Goal: Transaction & Acquisition: Purchase product/service

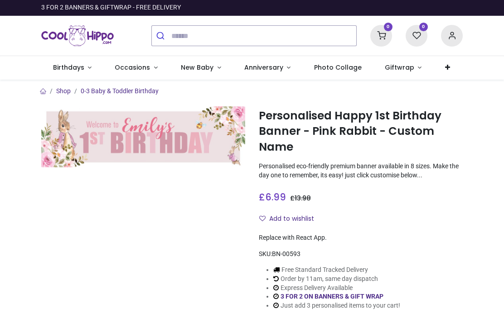
click at [86, 92] on link "0-3 Baby & Toddler Birthday" at bounding box center [120, 90] width 78 height 7
click at [108, 83] on section "Shop 0-3 Baby & Toddler Birthday Personalised Happy 1st Birthday Banner - Pink …" at bounding box center [251, 202] width 435 height 245
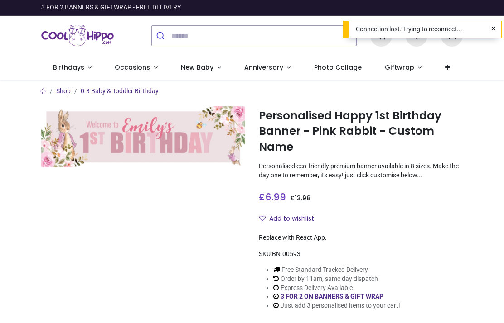
click at [125, 64] on span "Occasions" at bounding box center [132, 67] width 35 height 9
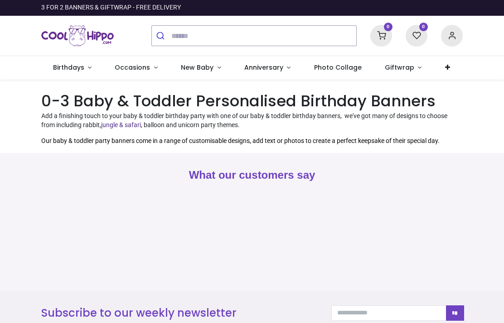
click at [77, 66] on span "Birthdays" at bounding box center [68, 67] width 31 height 9
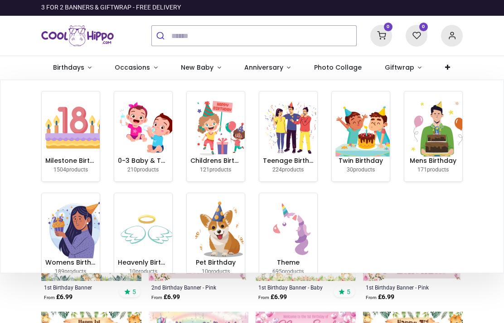
click at [140, 131] on img at bounding box center [147, 128] width 58 height 58
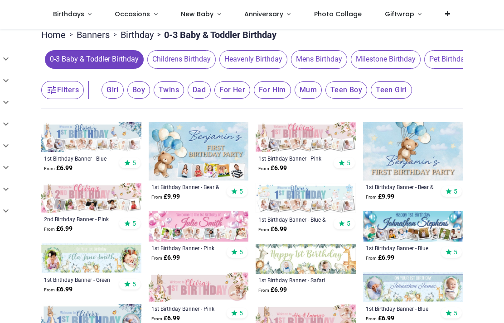
scroll to position [79, 0]
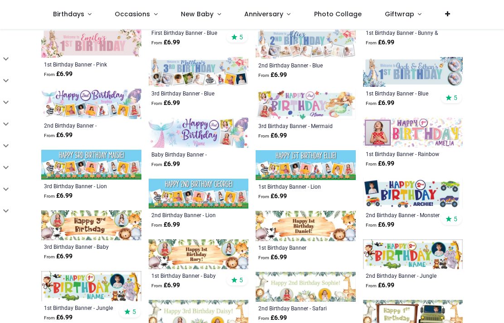
scroll to position [738, 0]
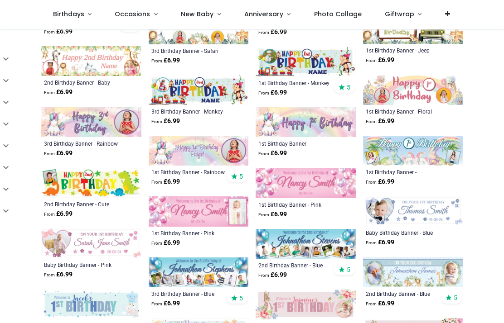
scroll to position [1005, 0]
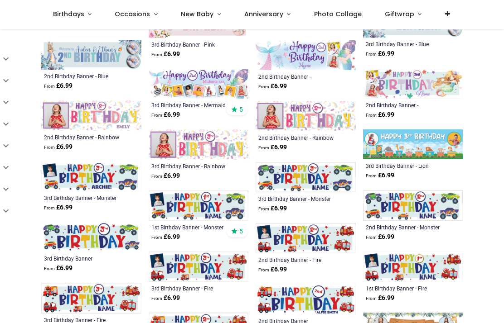
scroll to position [1438, 0]
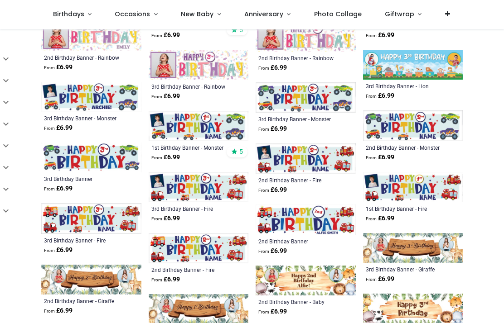
scroll to position [1517, 0]
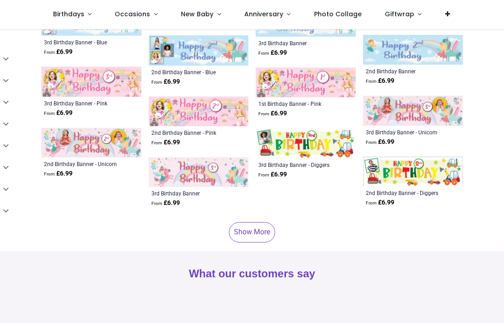
scroll to position [2145, 0]
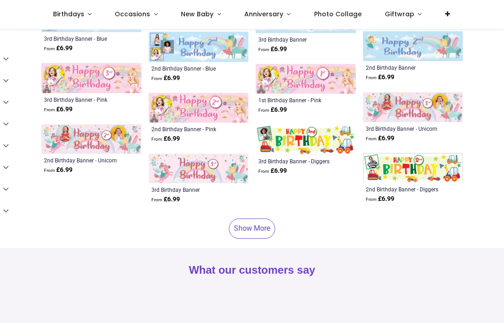
click at [258, 223] on link "Show More" at bounding box center [252, 229] width 46 height 20
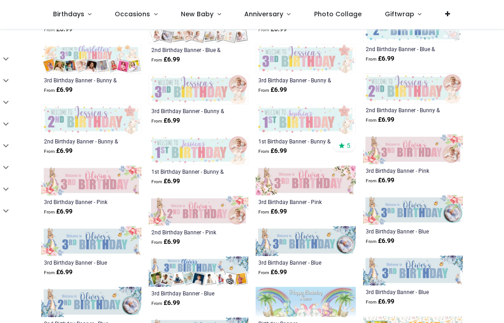
scroll to position [2771, 0]
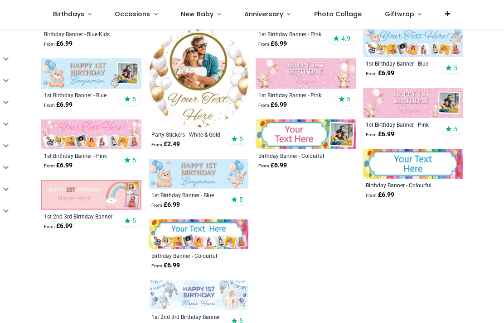
scroll to position [3186, 0]
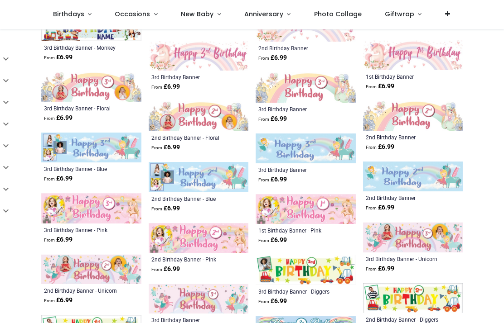
scroll to position [2003, 0]
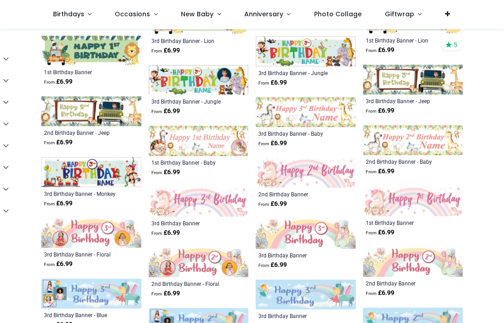
scroll to position [1867, 0]
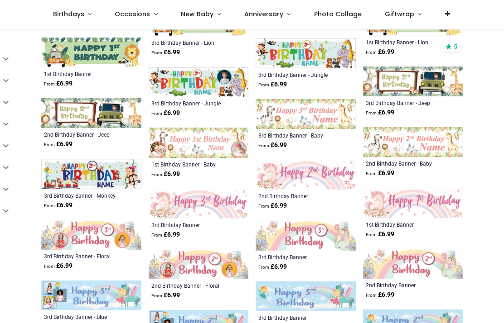
click at [423, 204] on img at bounding box center [413, 203] width 100 height 30
click at [418, 202] on img at bounding box center [413, 203] width 100 height 30
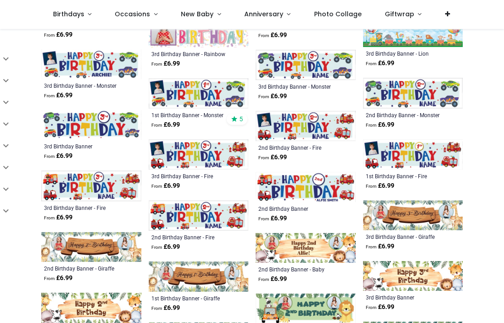
scroll to position [1535, 0]
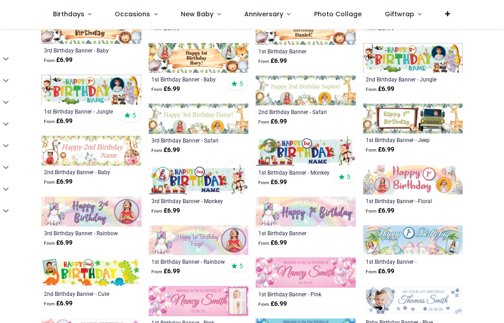
scroll to position [915, 0]
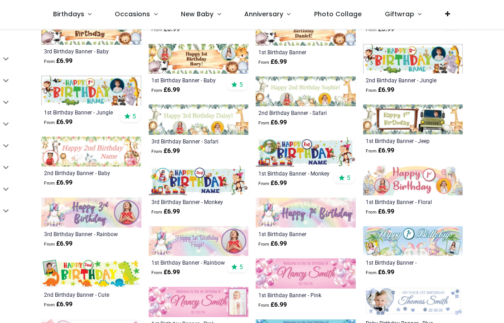
click at [428, 181] on img at bounding box center [413, 180] width 100 height 30
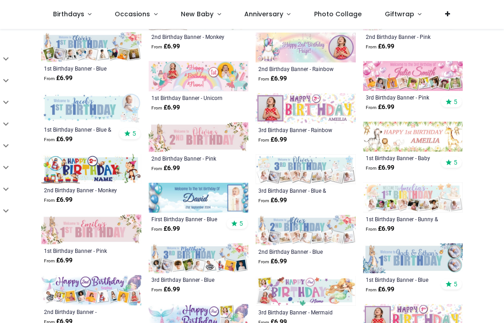
scroll to position [533, 0]
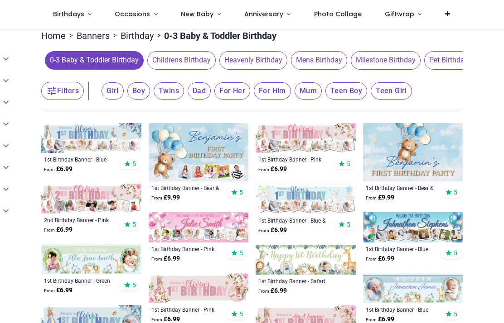
scroll to position [78, 0]
click at [111, 87] on span "Girl" at bounding box center [112, 90] width 22 height 17
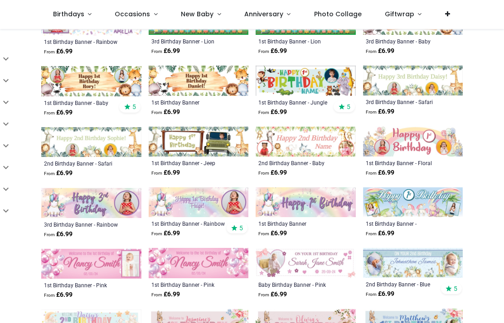
scroll to position [682, 0]
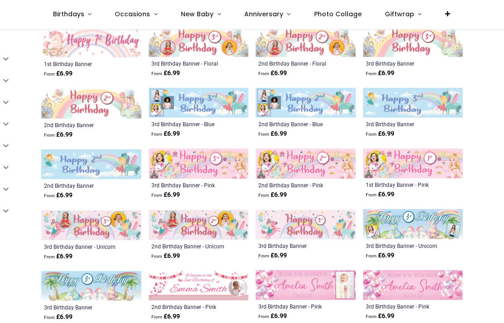
scroll to position [1391, 0]
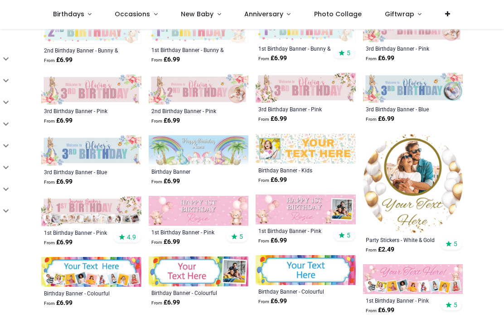
scroll to position [1831, 0]
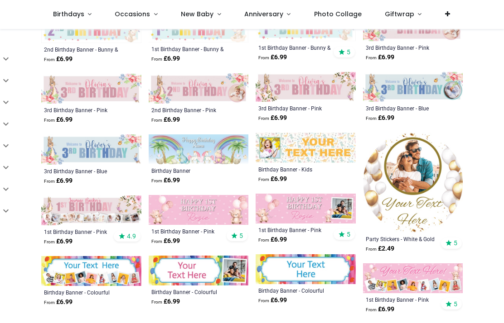
click at [238, 212] on img at bounding box center [199, 210] width 100 height 30
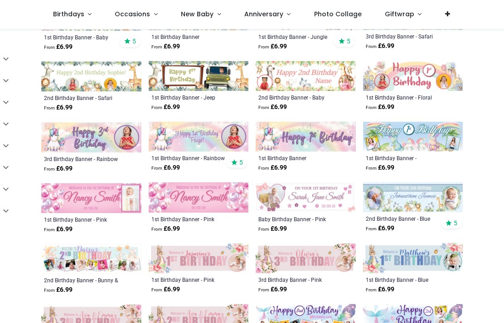
scroll to position [747, 0]
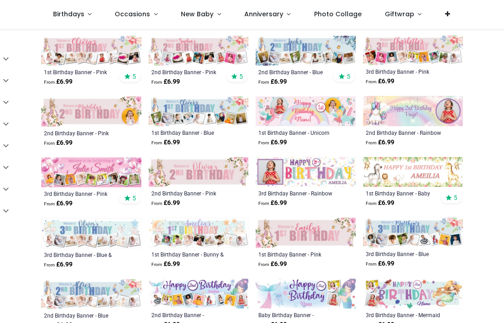
scroll to position [346, 0]
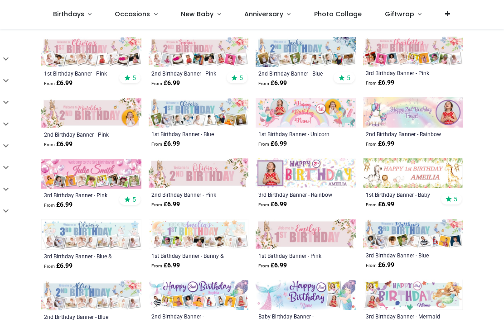
click at [419, 175] on img at bounding box center [413, 174] width 100 height 30
click at [220, 168] on img at bounding box center [199, 174] width 100 height 30
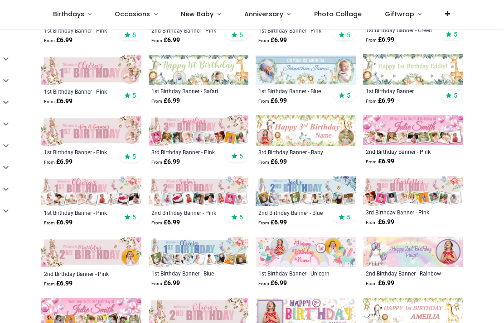
scroll to position [206, 0]
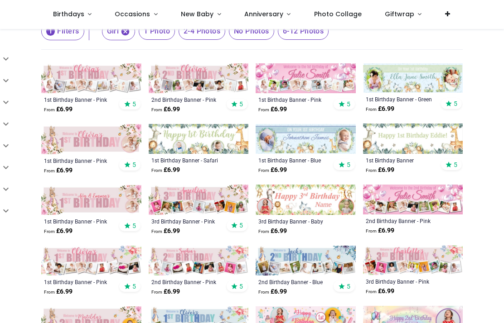
scroll to position [138, 0]
click at [74, 135] on img at bounding box center [91, 139] width 100 height 30
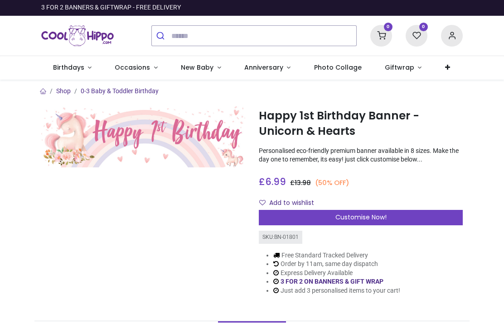
click at [371, 213] on span "Customise Now!" at bounding box center [360, 217] width 51 height 9
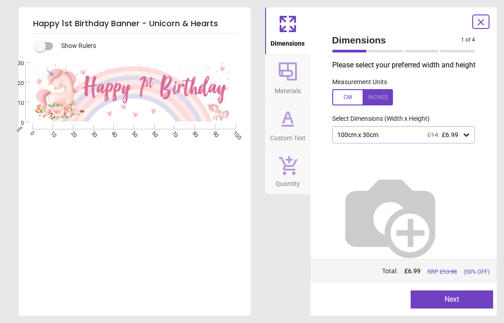
click at [284, 120] on icon at bounding box center [287, 117] width 9 height 11
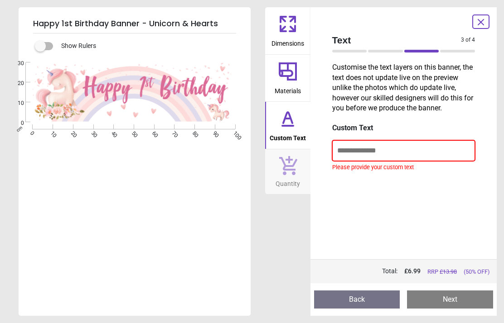
click at [372, 154] on input "text" at bounding box center [403, 150] width 143 height 21
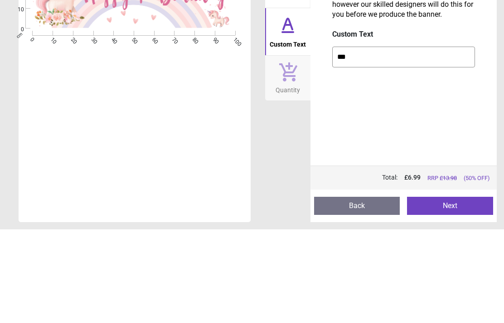
type input "****"
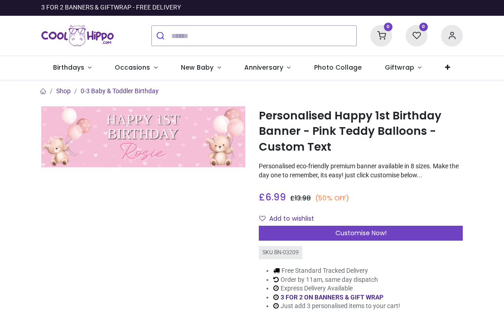
click at [322, 231] on div "Customise Now!" at bounding box center [361, 233] width 204 height 15
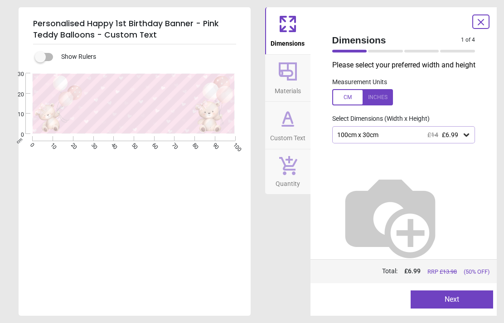
click at [293, 124] on icon at bounding box center [288, 119] width 22 height 22
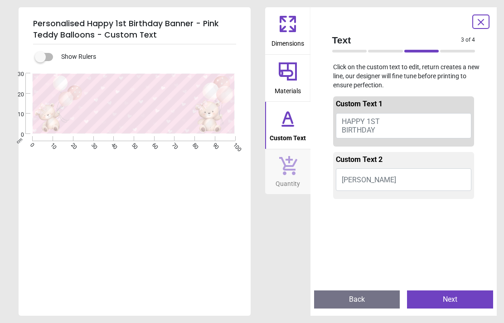
click at [387, 178] on button "Rosie" at bounding box center [404, 179] width 136 height 23
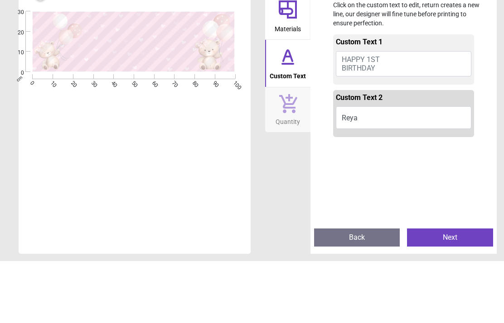
type textarea "****"
click at [211, 99] on div "E e ****" at bounding box center [134, 234] width 230 height 323
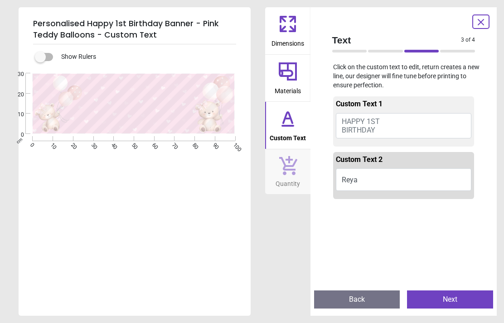
click at [387, 50] on div at bounding box center [385, 51] width 35 height 3
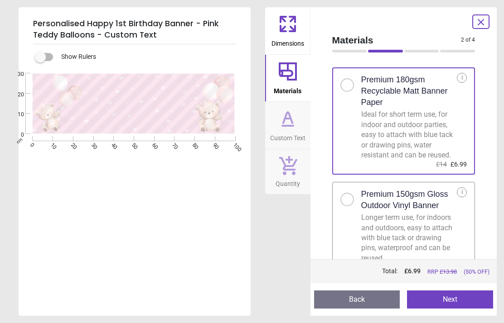
scroll to position [10, 0]
click at [389, 208] on h2 "Premium 150gsm Gloss Outdoor Vinyl Banner" at bounding box center [409, 200] width 96 height 23
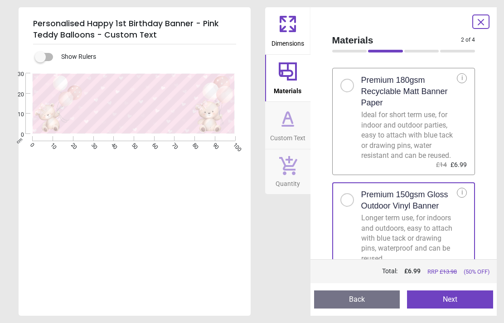
scroll to position [14, 0]
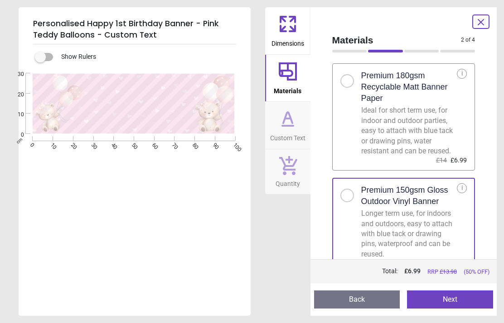
click at [435, 143] on div "Ideal for short term use, for indoor and outdoor parties, easy to attach with b…" at bounding box center [409, 131] width 96 height 51
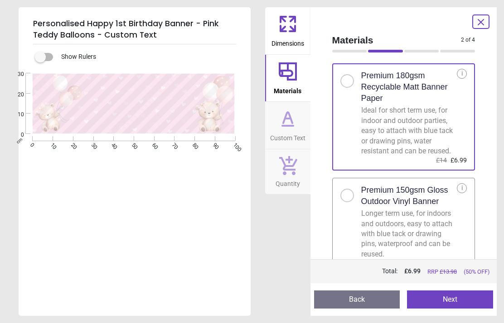
click at [456, 300] on button "Next" at bounding box center [450, 300] width 86 height 18
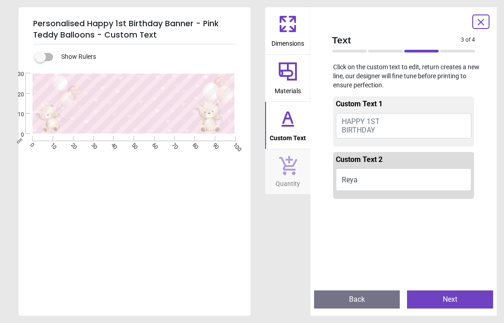
click at [448, 296] on button "Next" at bounding box center [450, 300] width 86 height 18
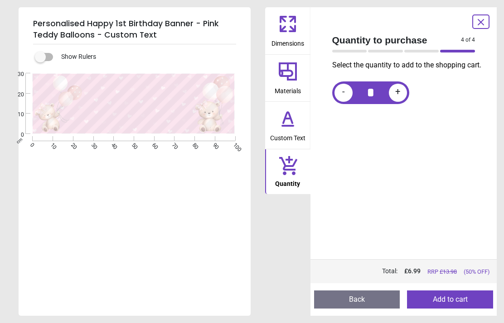
click at [452, 301] on button "Add to cart" at bounding box center [450, 300] width 86 height 18
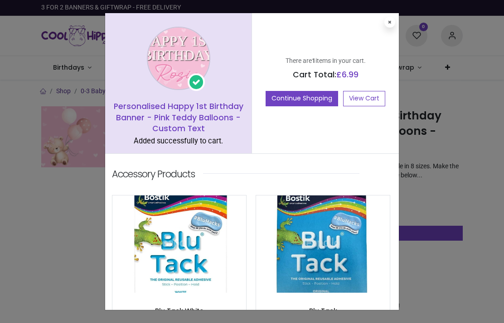
click at [327, 101] on button "Continue Shopping" at bounding box center [301, 98] width 72 height 15
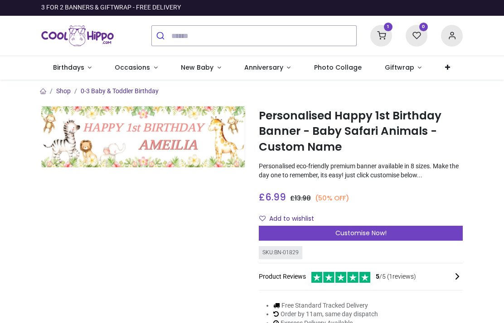
click at [312, 233] on div "Customise Now!" at bounding box center [361, 233] width 204 height 15
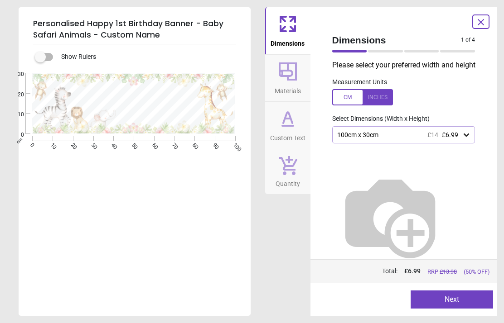
click at [283, 122] on icon at bounding box center [287, 117] width 9 height 11
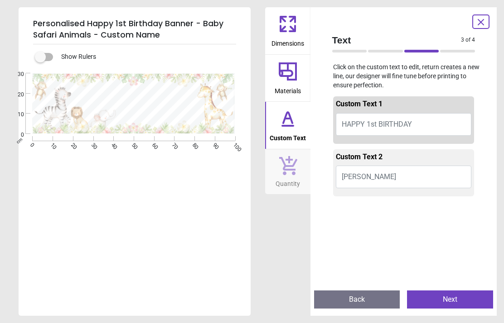
click at [381, 175] on button "[PERSON_NAME]" at bounding box center [404, 177] width 136 height 23
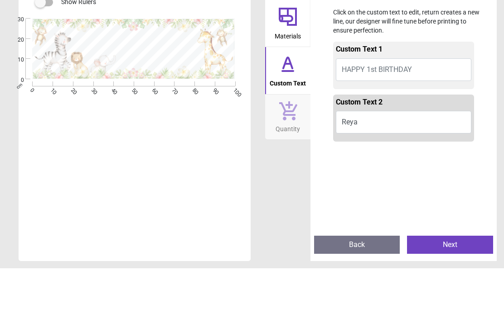
type textarea "****"
click at [256, 72] on div "Personalised Happy 1st Birthday Banner - Baby Safari Animals - Custom Name Show…" at bounding box center [252, 161] width 504 height 323
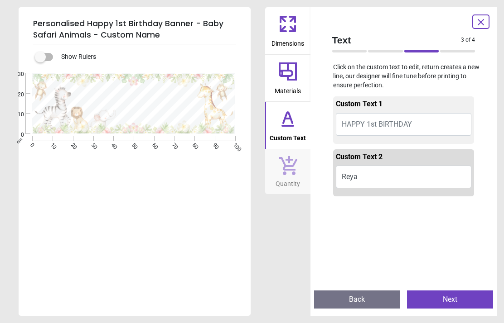
click at [154, 95] on textarea at bounding box center [134, 94] width 122 height 12
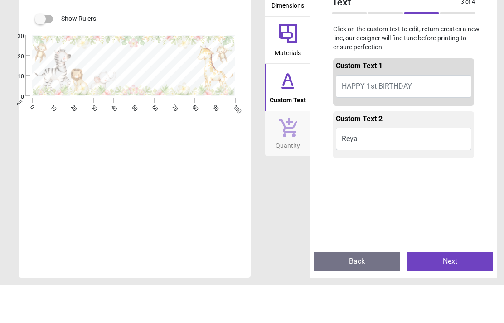
click at [364, 120] on span "HAPPY 1st BIRTHDAY" at bounding box center [376, 124] width 70 height 9
click at [413, 113] on button "HAPPY 1st BIRTHDAY" at bounding box center [404, 124] width 136 height 23
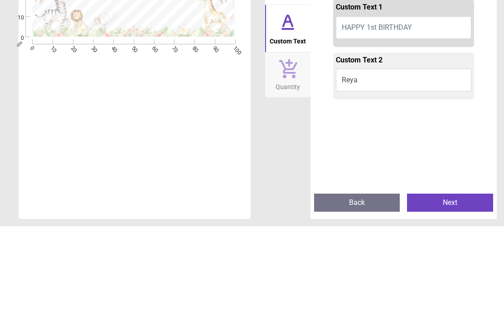
click at [370, 166] on button "Reya" at bounding box center [404, 177] width 136 height 23
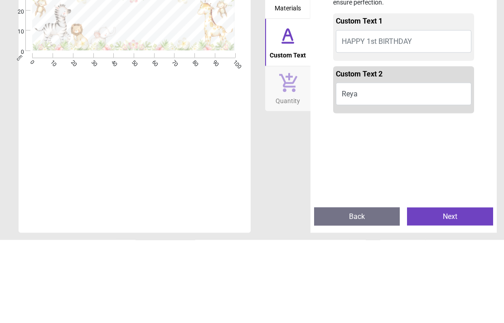
click at [418, 113] on button "HAPPY 1st BIRTHDAY" at bounding box center [404, 124] width 136 height 23
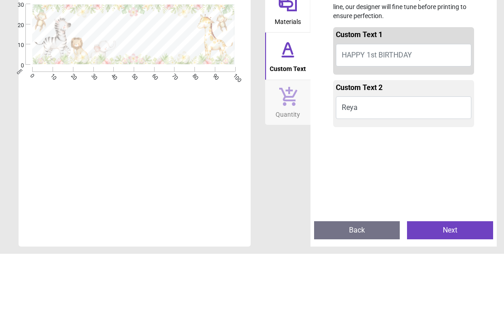
click at [412, 113] on button "HAPPY 1st BIRTHDAY" at bounding box center [404, 124] width 136 height 23
click at [414, 113] on button "HAPPY 1st BIRTHDAY" at bounding box center [404, 124] width 136 height 23
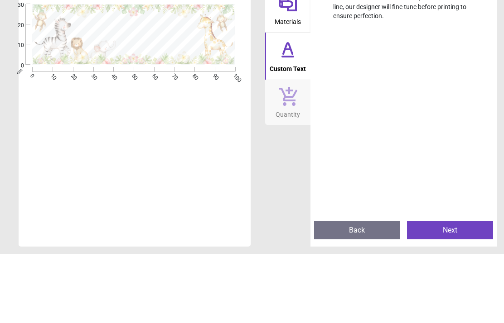
scroll to position [169, 0]
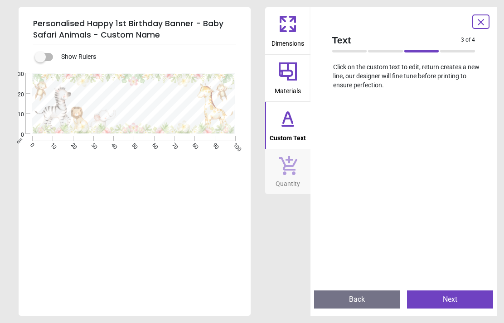
type textarea "**********"
click at [457, 297] on button "Next" at bounding box center [450, 300] width 86 height 18
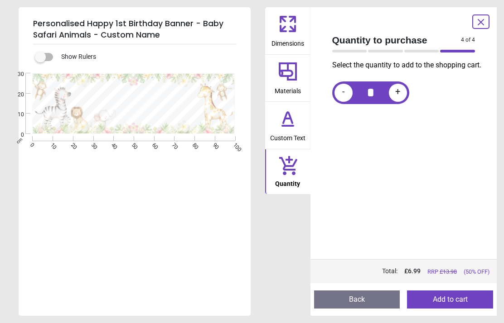
click at [462, 299] on button "Add to cart" at bounding box center [450, 300] width 86 height 18
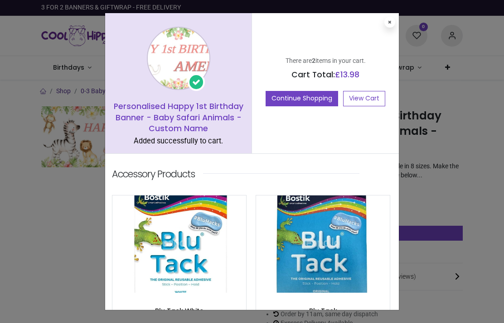
click at [312, 97] on button "Continue Shopping" at bounding box center [301, 98] width 72 height 15
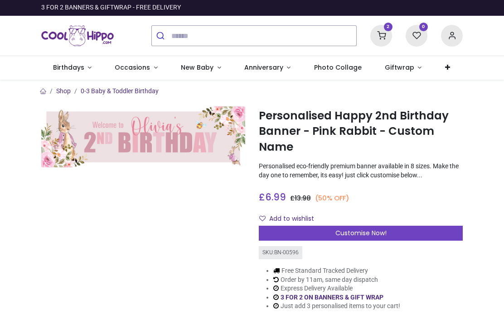
click at [365, 231] on span "Customise Now!" at bounding box center [360, 233] width 51 height 9
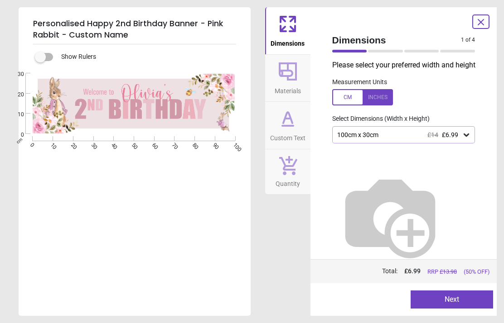
click at [293, 127] on icon at bounding box center [288, 119] width 22 height 22
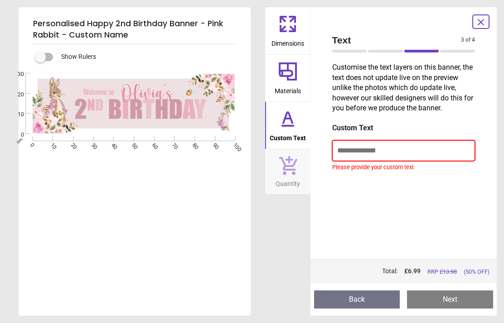
click at [428, 150] on input "text" at bounding box center [403, 150] width 143 height 21
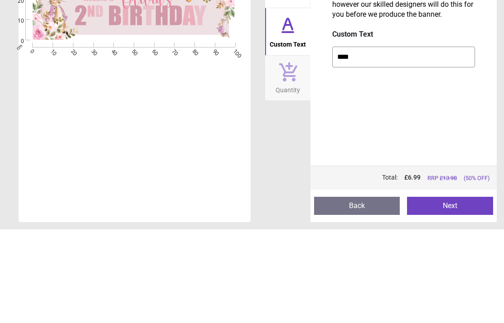
type input "*****"
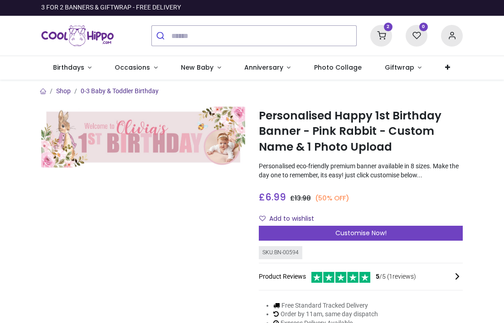
click at [362, 235] on span "Customise Now!" at bounding box center [360, 233] width 51 height 9
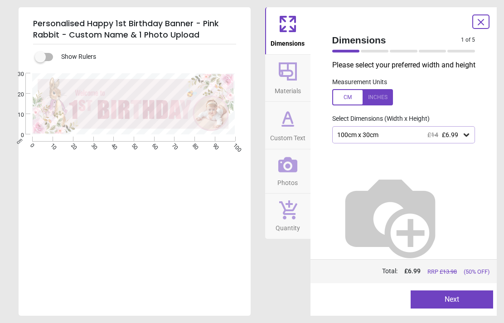
click at [283, 81] on icon at bounding box center [288, 72] width 22 height 22
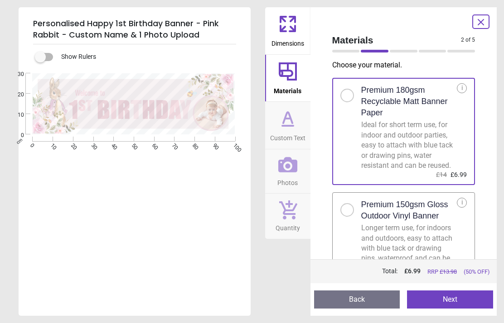
click at [286, 127] on icon at bounding box center [288, 119] width 22 height 22
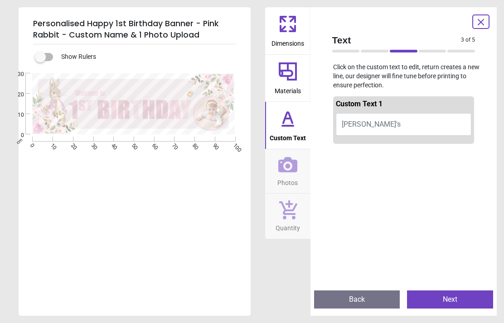
click at [275, 165] on button "Photos" at bounding box center [287, 171] width 45 height 44
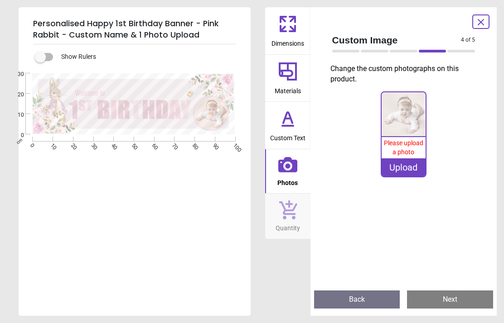
click at [404, 168] on div "Upload" at bounding box center [403, 168] width 44 height 18
click at [403, 168] on div "Upload" at bounding box center [403, 168] width 44 height 18
click at [403, 169] on div "Upload" at bounding box center [403, 168] width 44 height 18
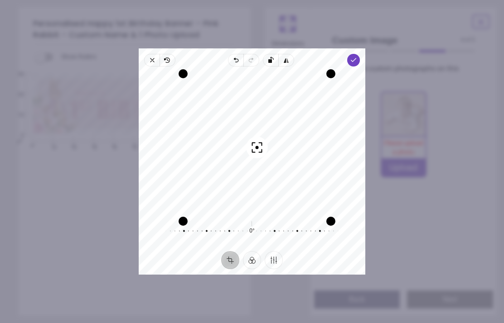
click at [360, 54] on span "Done" at bounding box center [353, 60] width 13 height 13
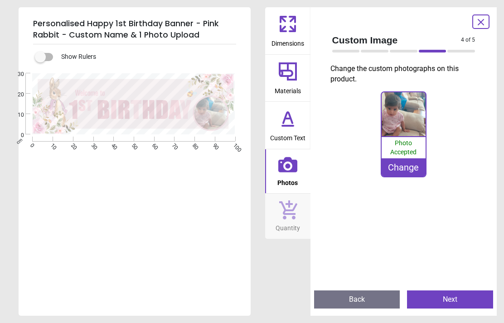
click at [215, 113] on image at bounding box center [211, 113] width 34 height 34
click at [406, 121] on img at bounding box center [403, 114] width 44 height 44
click at [413, 170] on div "Change" at bounding box center [403, 168] width 44 height 18
click at [411, 109] on img at bounding box center [403, 114] width 44 height 44
click at [409, 173] on div "Change" at bounding box center [403, 168] width 44 height 18
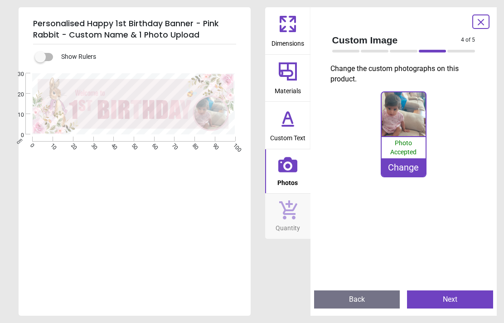
click at [378, 300] on button "Back" at bounding box center [357, 300] width 86 height 18
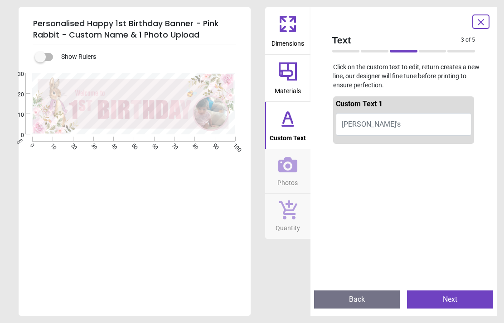
click at [375, 301] on button "Back" at bounding box center [357, 300] width 86 height 18
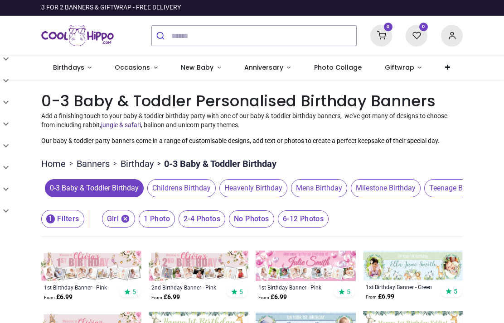
click at [385, 37] on icon at bounding box center [381, 36] width 22 height 22
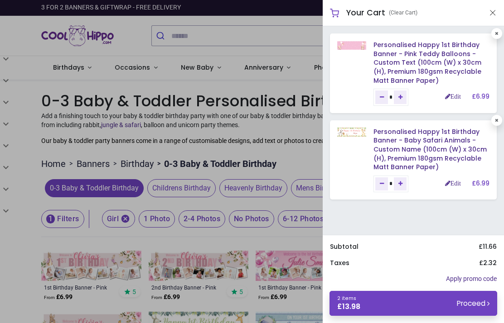
click at [13, 107] on div at bounding box center [252, 161] width 504 height 323
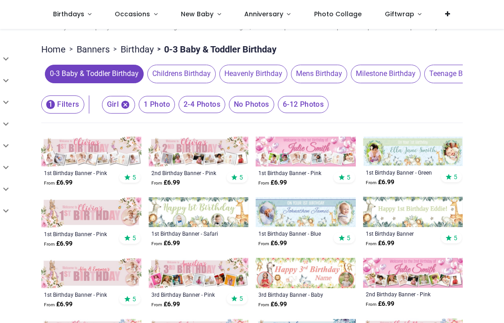
scroll to position [74, 0]
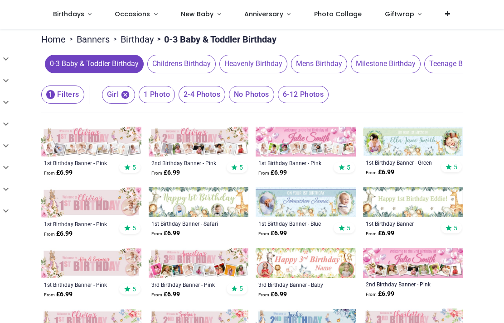
click at [169, 97] on span "1 Photo" at bounding box center [157, 94] width 36 height 17
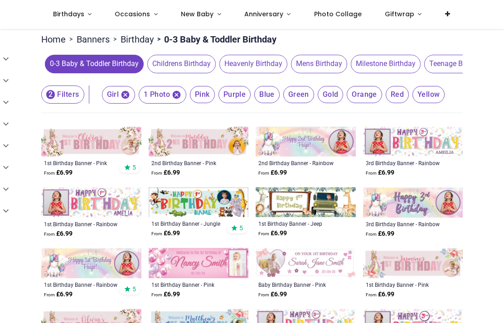
click at [179, 91] on icon "button" at bounding box center [177, 95] width 8 height 8
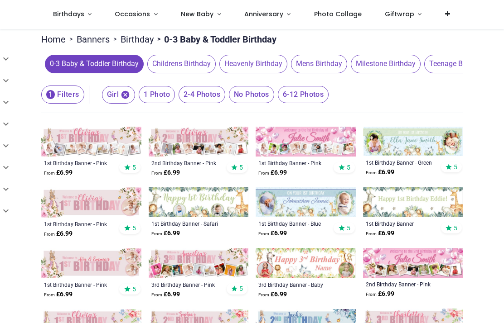
click at [251, 91] on span "No Photos" at bounding box center [251, 94] width 45 height 17
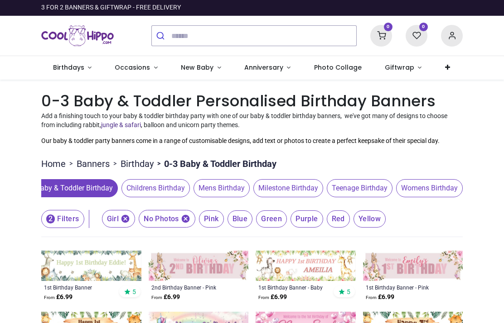
click at [384, 34] on icon at bounding box center [381, 36] width 22 height 22
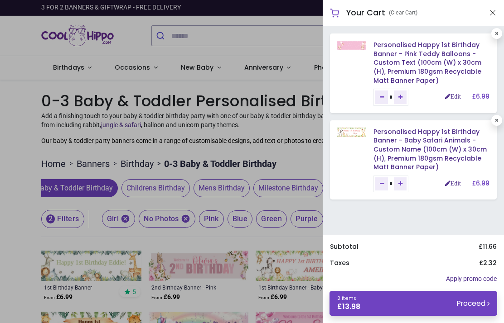
click at [264, 145] on div at bounding box center [252, 161] width 504 height 323
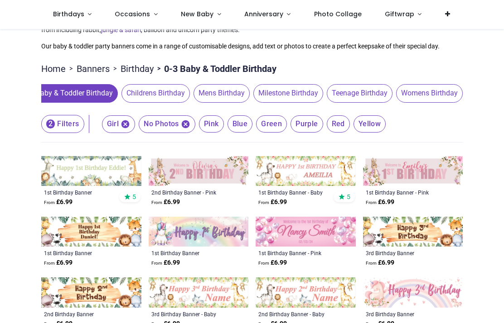
scroll to position [47, 0]
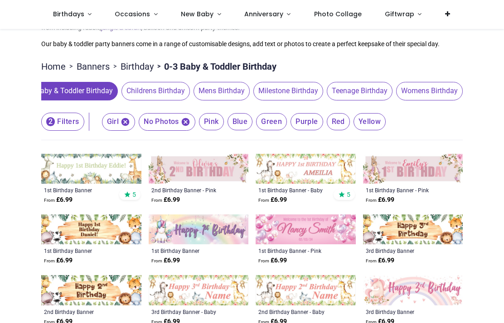
click at [386, 173] on img at bounding box center [413, 169] width 100 height 30
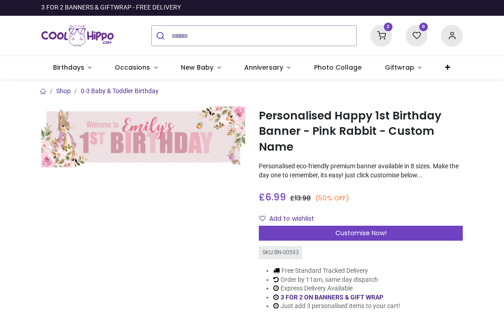
click at [336, 231] on span "Customise Now!" at bounding box center [360, 233] width 51 height 9
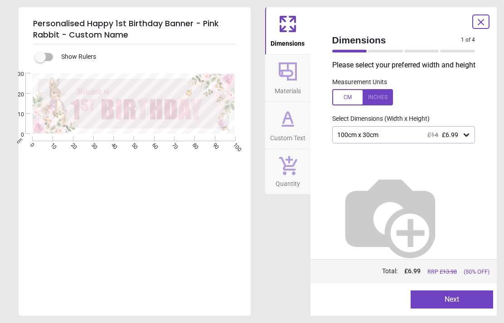
click at [285, 94] on span "Materials" at bounding box center [287, 89] width 26 height 14
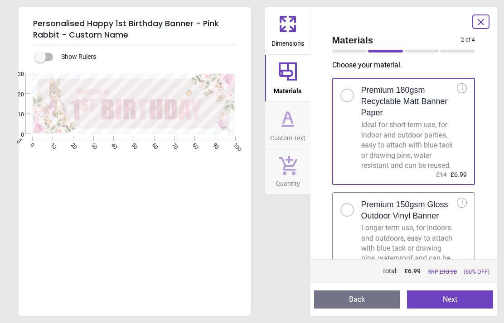
click at [274, 117] on button "Custom Text" at bounding box center [287, 125] width 45 height 47
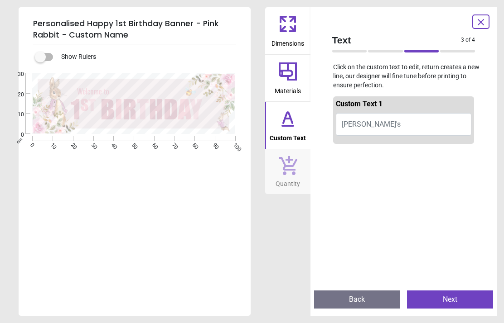
click at [366, 120] on button "Emily's" at bounding box center [404, 124] width 136 height 23
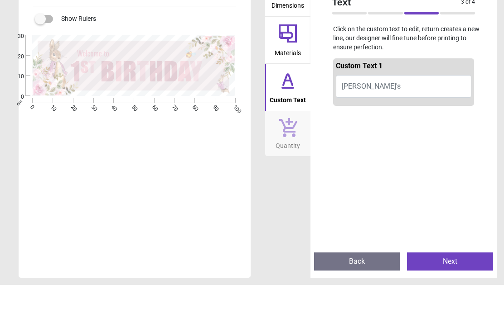
click at [364, 113] on button "Emily's" at bounding box center [404, 124] width 136 height 23
click at [365, 113] on button "Emily's" at bounding box center [404, 124] width 136 height 23
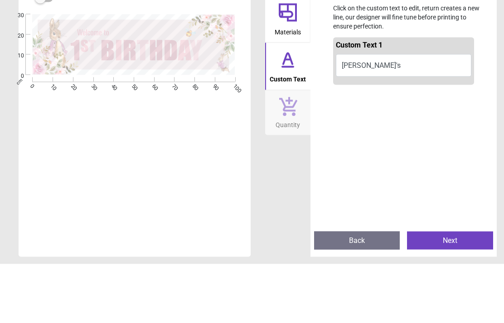
type textarea "******"
click at [337, 96] on div "Custom Text 1 Reya's" at bounding box center [403, 119] width 141 height 47
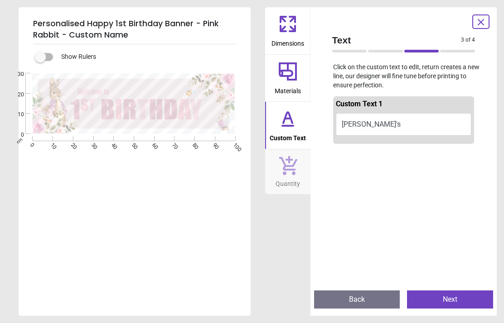
click at [291, 180] on span "Quantity" at bounding box center [287, 182] width 24 height 14
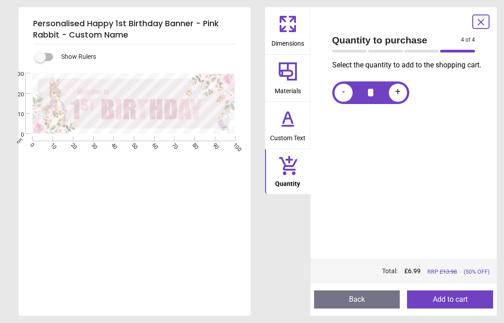
click at [292, 116] on icon at bounding box center [288, 119] width 22 height 22
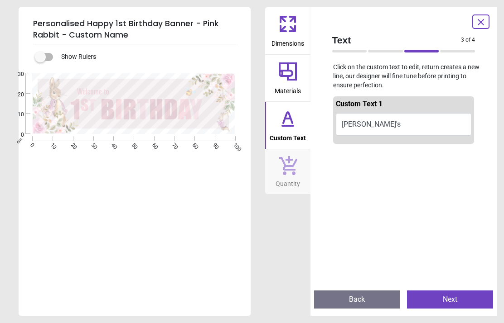
click at [291, 81] on icon at bounding box center [288, 72] width 22 height 22
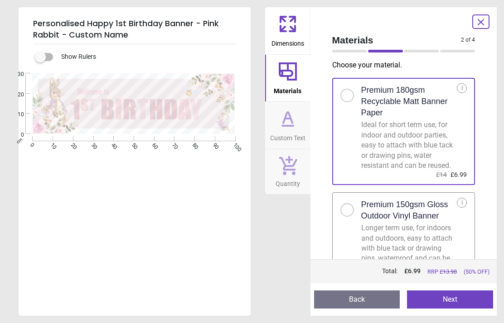
click at [290, 25] on icon at bounding box center [288, 24] width 22 height 22
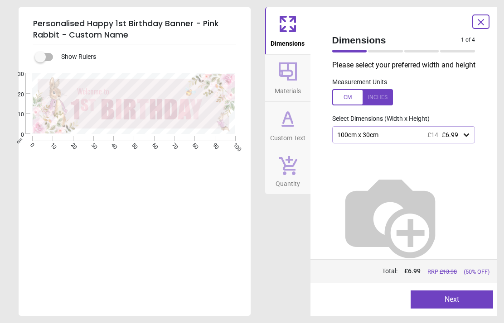
click at [465, 138] on icon at bounding box center [465, 134] width 9 height 9
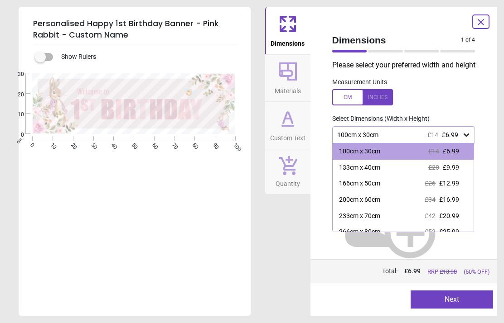
click at [470, 135] on icon at bounding box center [465, 134] width 9 height 9
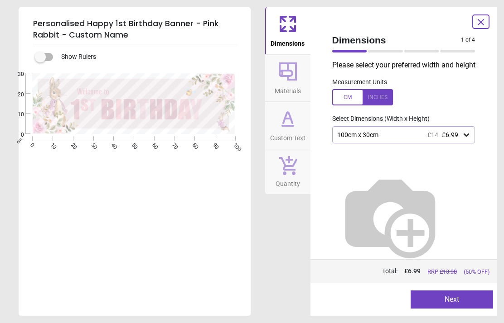
click at [460, 297] on button "Next" at bounding box center [451, 300] width 82 height 18
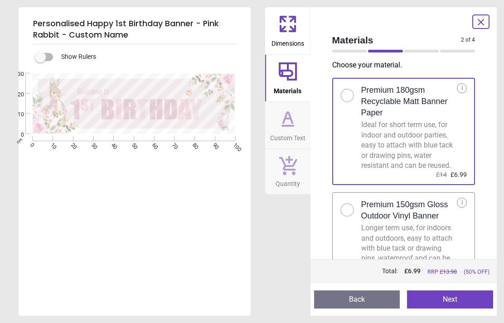
click at [457, 303] on button "Next" at bounding box center [450, 300] width 86 height 18
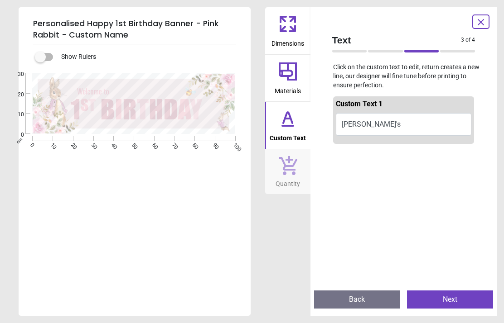
click at [455, 299] on button "Next" at bounding box center [450, 300] width 86 height 18
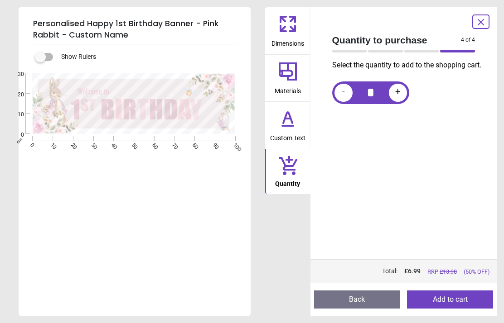
click at [453, 303] on button "Add to cart" at bounding box center [450, 300] width 86 height 18
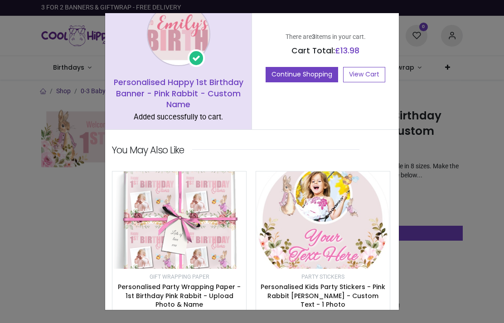
scroll to position [6, 0]
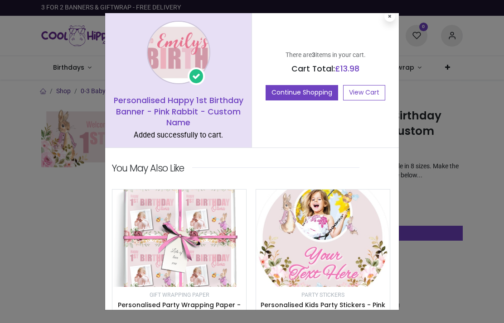
click at [313, 87] on button "Continue Shopping" at bounding box center [301, 92] width 72 height 15
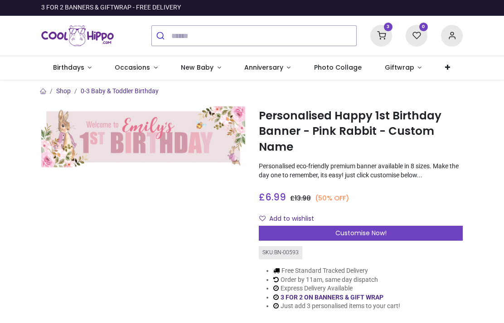
click at [103, 90] on link "0-3 Baby & Toddler Birthday" at bounding box center [120, 90] width 78 height 7
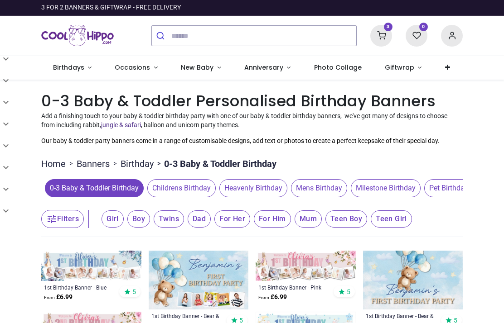
click at [82, 190] on span "0-3 Baby & Toddler Birthday" at bounding box center [94, 188] width 99 height 18
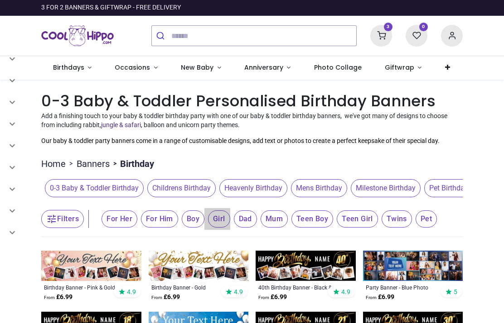
click at [222, 220] on span "Girl" at bounding box center [219, 219] width 22 height 17
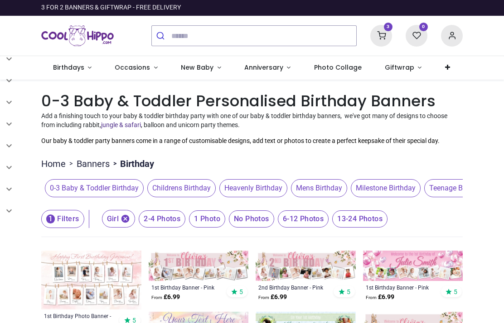
scroll to position [6, 0]
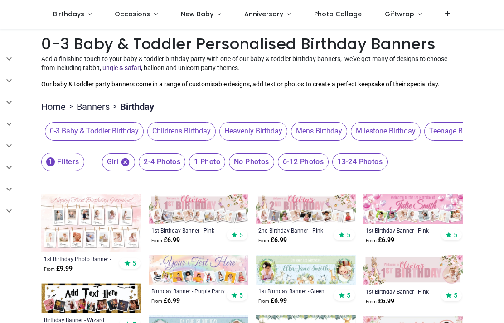
click at [258, 158] on span "No Photos" at bounding box center [251, 162] width 45 height 17
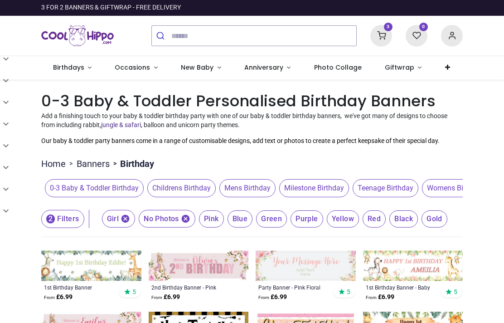
click at [387, 34] on icon at bounding box center [381, 36] width 22 height 22
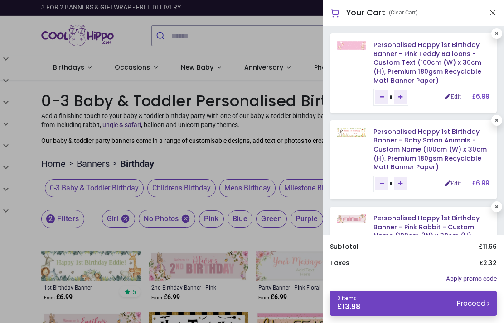
click at [282, 183] on div at bounding box center [252, 161] width 504 height 323
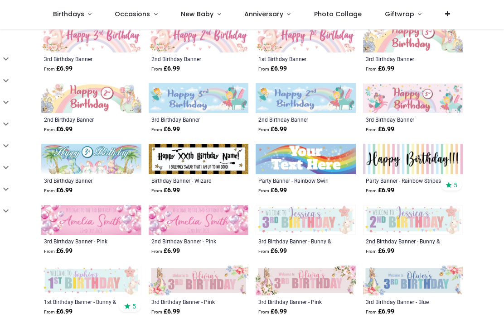
scroll to position [420, 0]
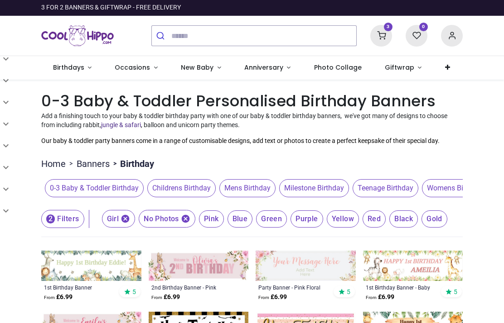
click at [384, 37] on icon at bounding box center [381, 36] width 22 height 22
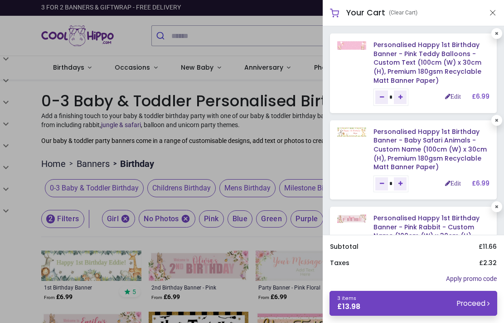
click at [439, 54] on link "Personalised Happy 1st Birthday Banner - Pink Teddy Balloons - Custom Text (100…" at bounding box center [427, 62] width 108 height 44
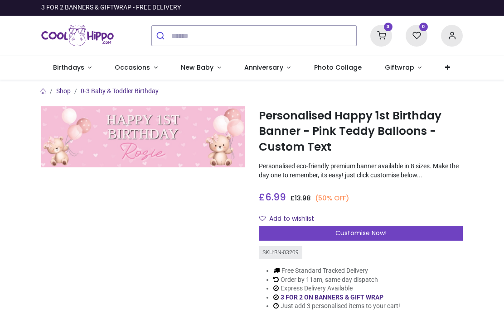
click at [385, 32] on icon at bounding box center [381, 36] width 22 height 22
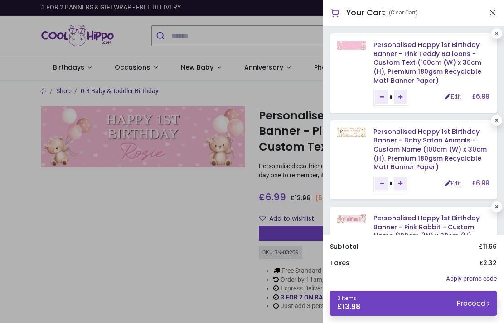
click at [456, 93] on link "Edit" at bounding box center [453, 96] width 16 height 6
click at [458, 180] on link "Edit" at bounding box center [453, 183] width 16 height 6
click at [400, 219] on link "Personalised Happy 1st Birthday Banner - Pink Rabbit - Custom Name (100cm (W) x…" at bounding box center [428, 236] width 111 height 44
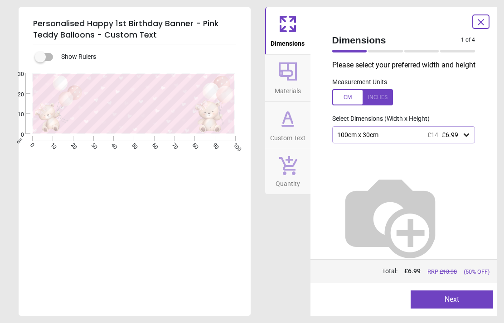
type textarea "********* ********"
type textarea "****"
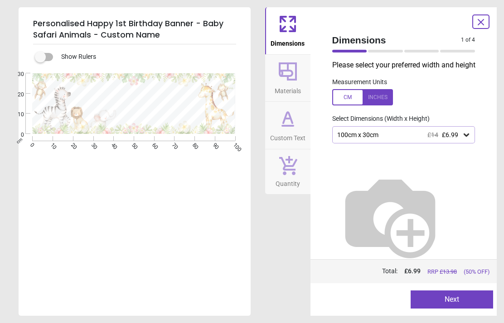
type textarea "**********"
type textarea "****"
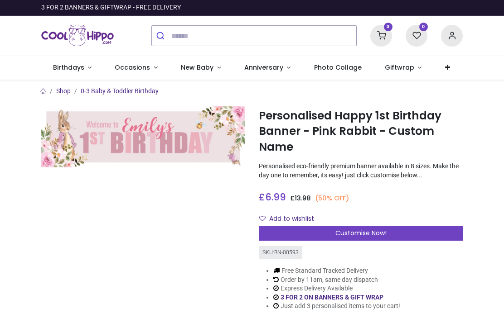
click at [386, 31] on sup "3" at bounding box center [388, 27] width 9 height 9
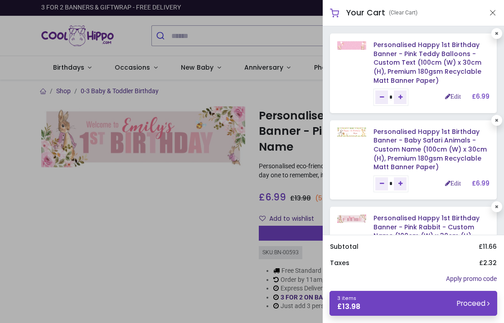
click at [410, 214] on link "Personalised Happy 1st Birthday Banner - Pink Rabbit - Custom Name (100cm (W) x…" at bounding box center [428, 236] width 111 height 44
click at [383, 223] on link "Personalised Happy 1st Birthday Banner - Pink Rabbit - Custom Name (100cm (W) x…" at bounding box center [428, 236] width 111 height 44
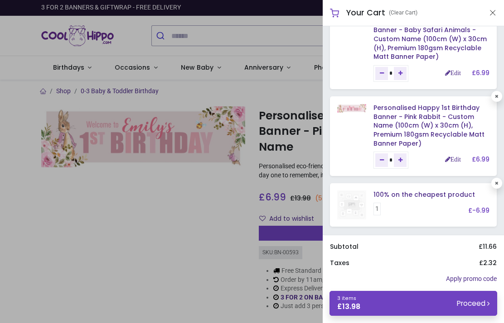
scroll to position [110, 0]
click at [452, 157] on link "Edit" at bounding box center [453, 160] width 16 height 6
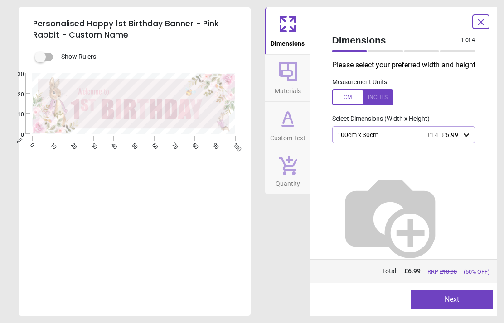
type textarea "******"
click at [502, 146] on div "Personalised Happy 1st Birthday Banner - Pink Rabbit - Custom Name Show Rulers …" at bounding box center [252, 161] width 504 height 323
